Goal: Information Seeking & Learning: Learn about a topic

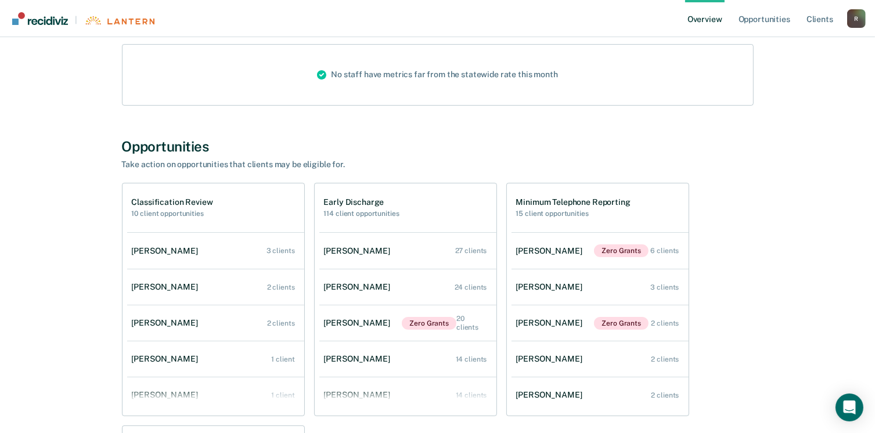
scroll to position [169, 0]
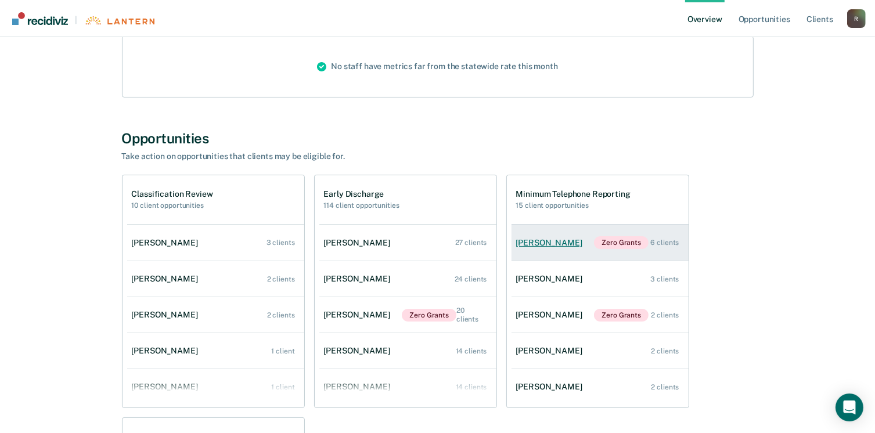
click at [550, 238] on div "[PERSON_NAME]" at bounding box center [551, 243] width 71 height 10
